Goal: Information Seeking & Learning: Learn about a topic

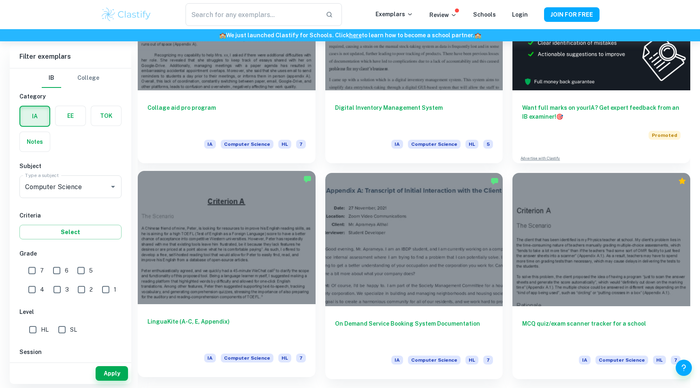
scroll to position [322, 0]
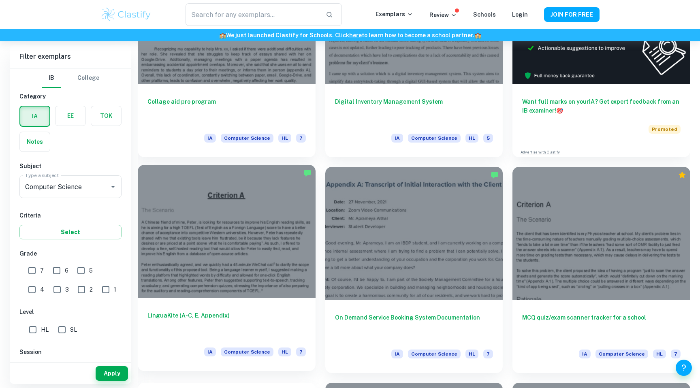
click at [268, 209] on div at bounding box center [227, 231] width 178 height 133
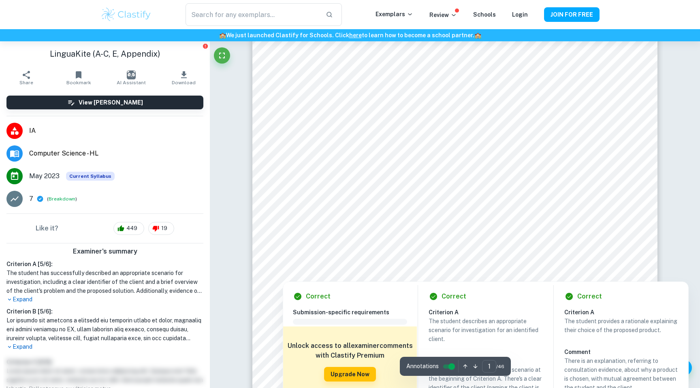
scroll to position [45, 0]
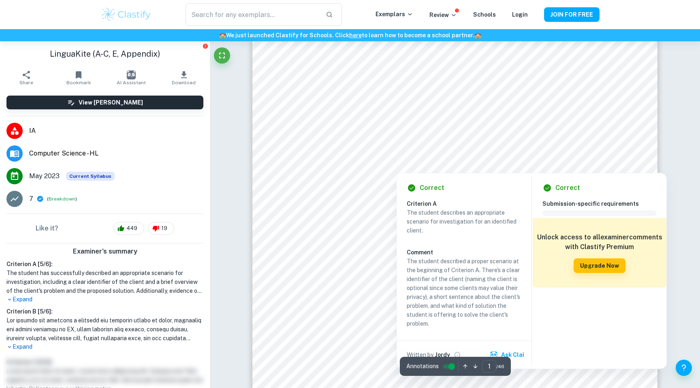
click at [396, 133] on div at bounding box center [445, 138] width 290 height 12
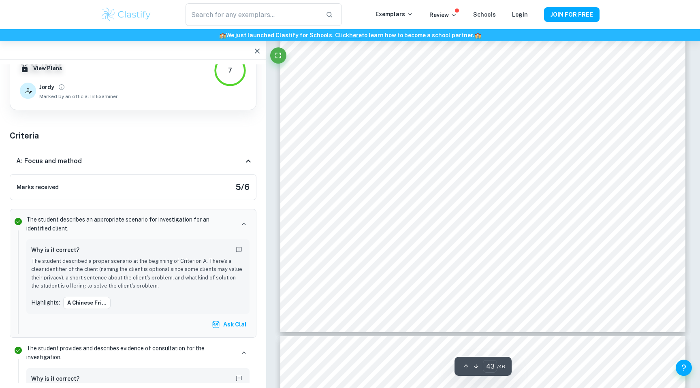
scroll to position [23799, 0]
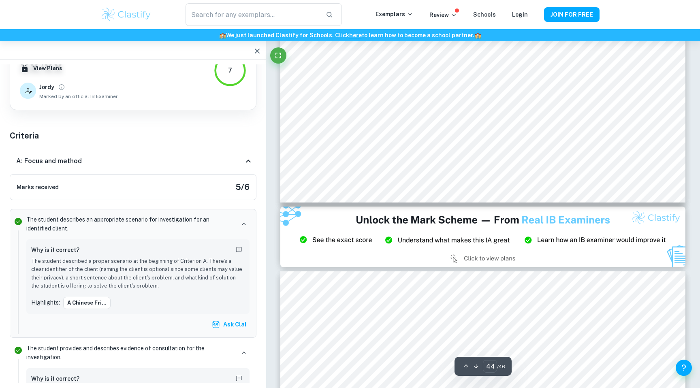
type input "45"
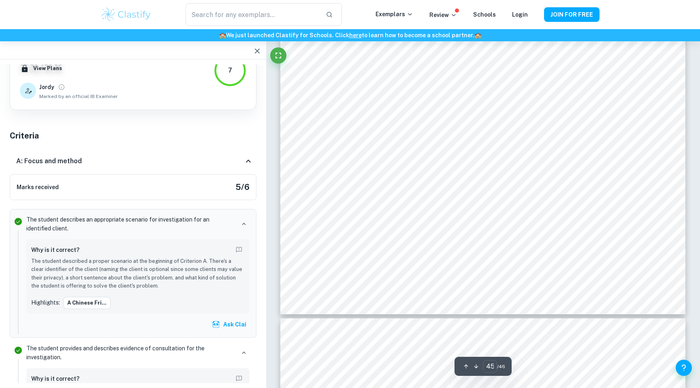
scroll to position [24954, 0]
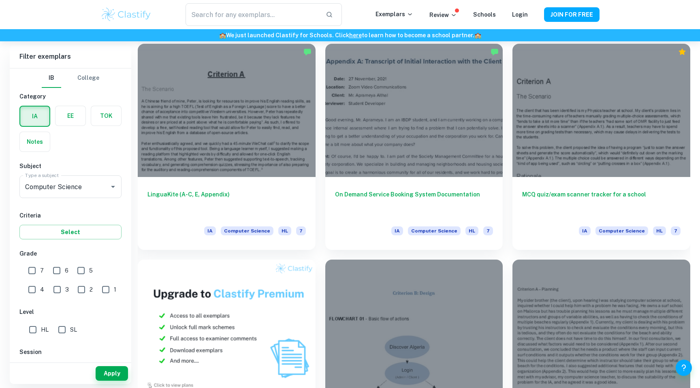
scroll to position [446, 0]
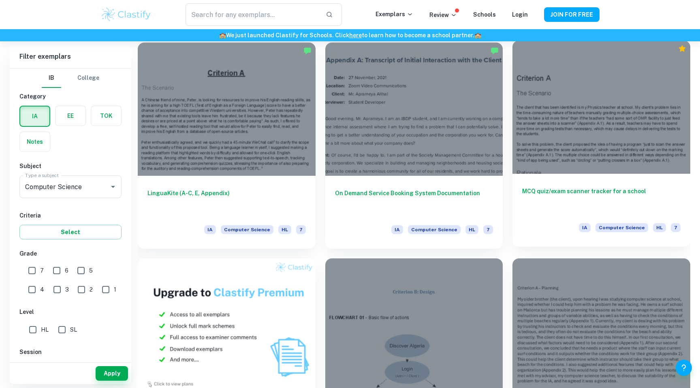
click at [574, 107] on div at bounding box center [601, 106] width 178 height 133
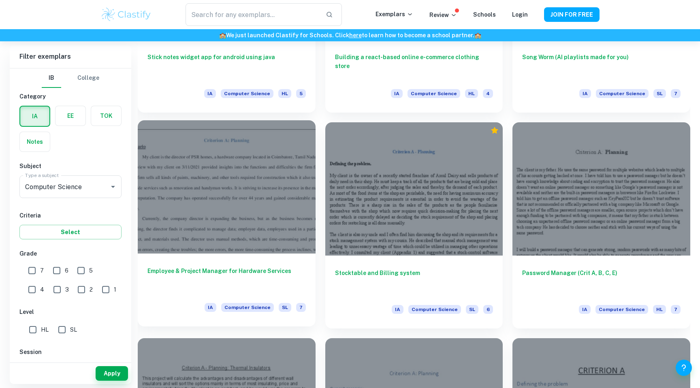
scroll to position [2093, 0]
click at [260, 147] on div at bounding box center [227, 187] width 178 height 133
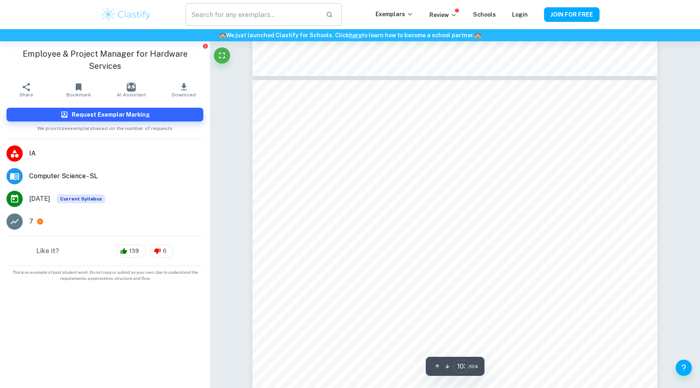
scroll to position [58934, 0]
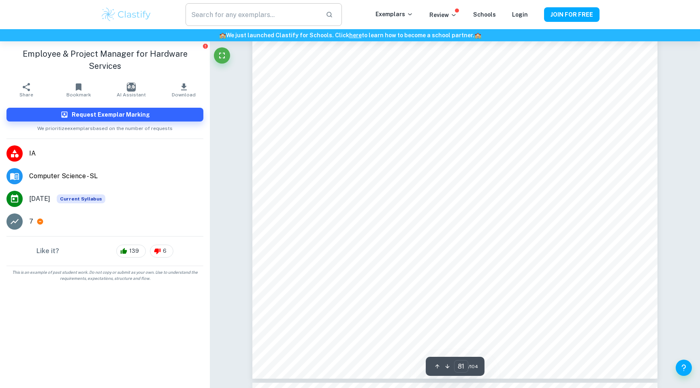
type input "82"
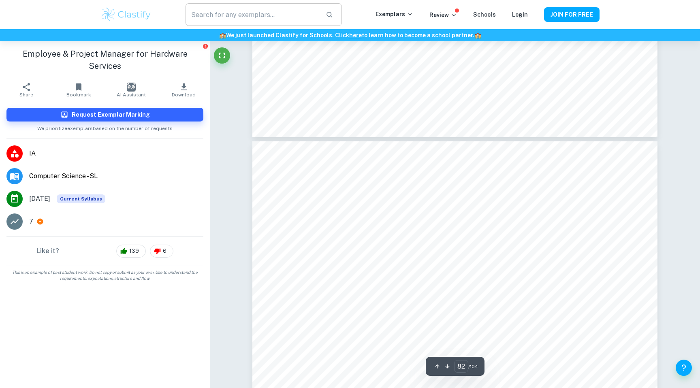
scroll to position [47554, 0]
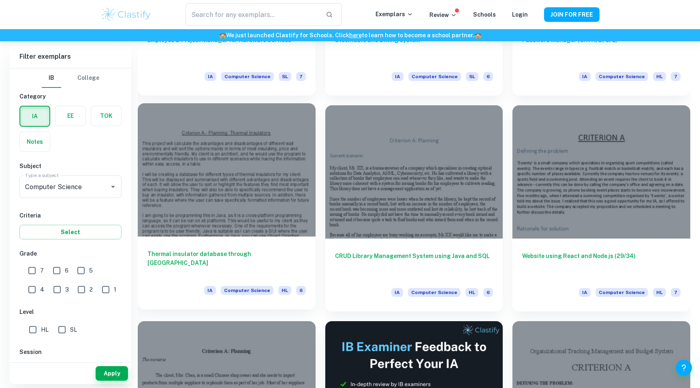
scroll to position [2322, 0]
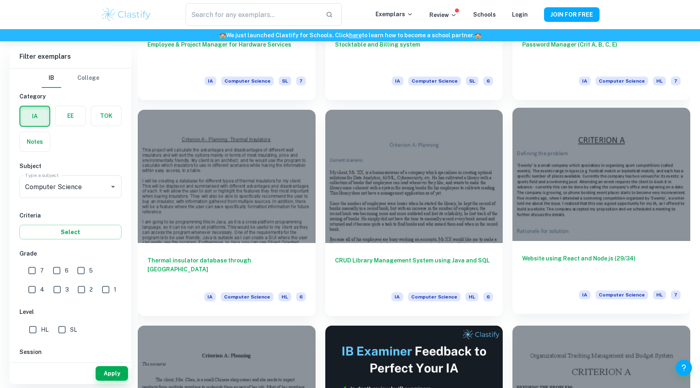
click at [572, 196] on div at bounding box center [601, 174] width 178 height 133
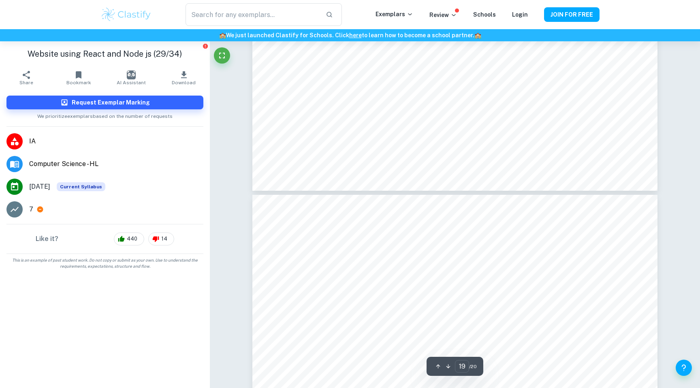
scroll to position [10592, 0]
type input "20"
